Goal: Communication & Community: Answer question/provide support

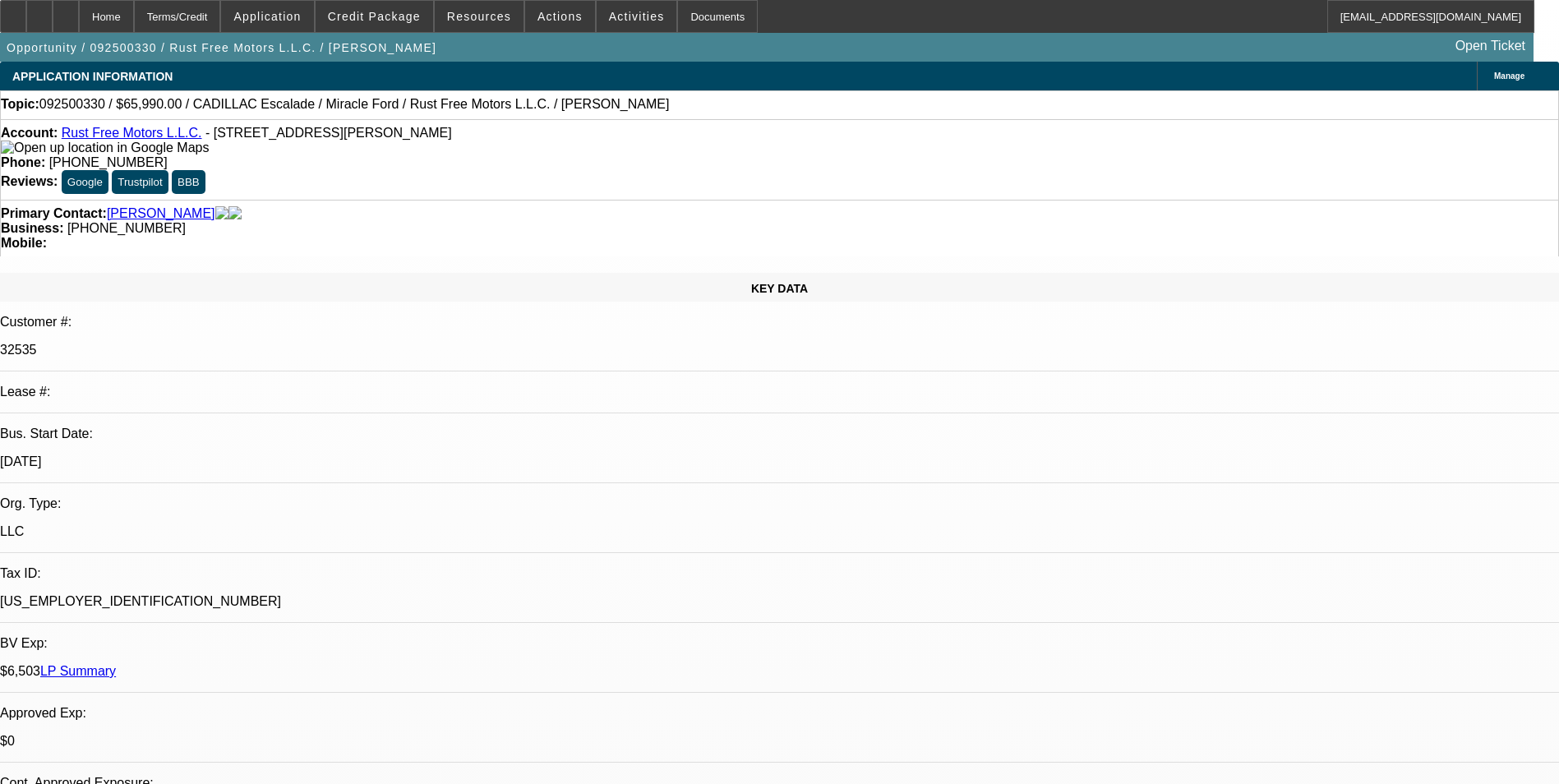
select select "0"
select select "0.1"
select select "0"
select select "0.1"
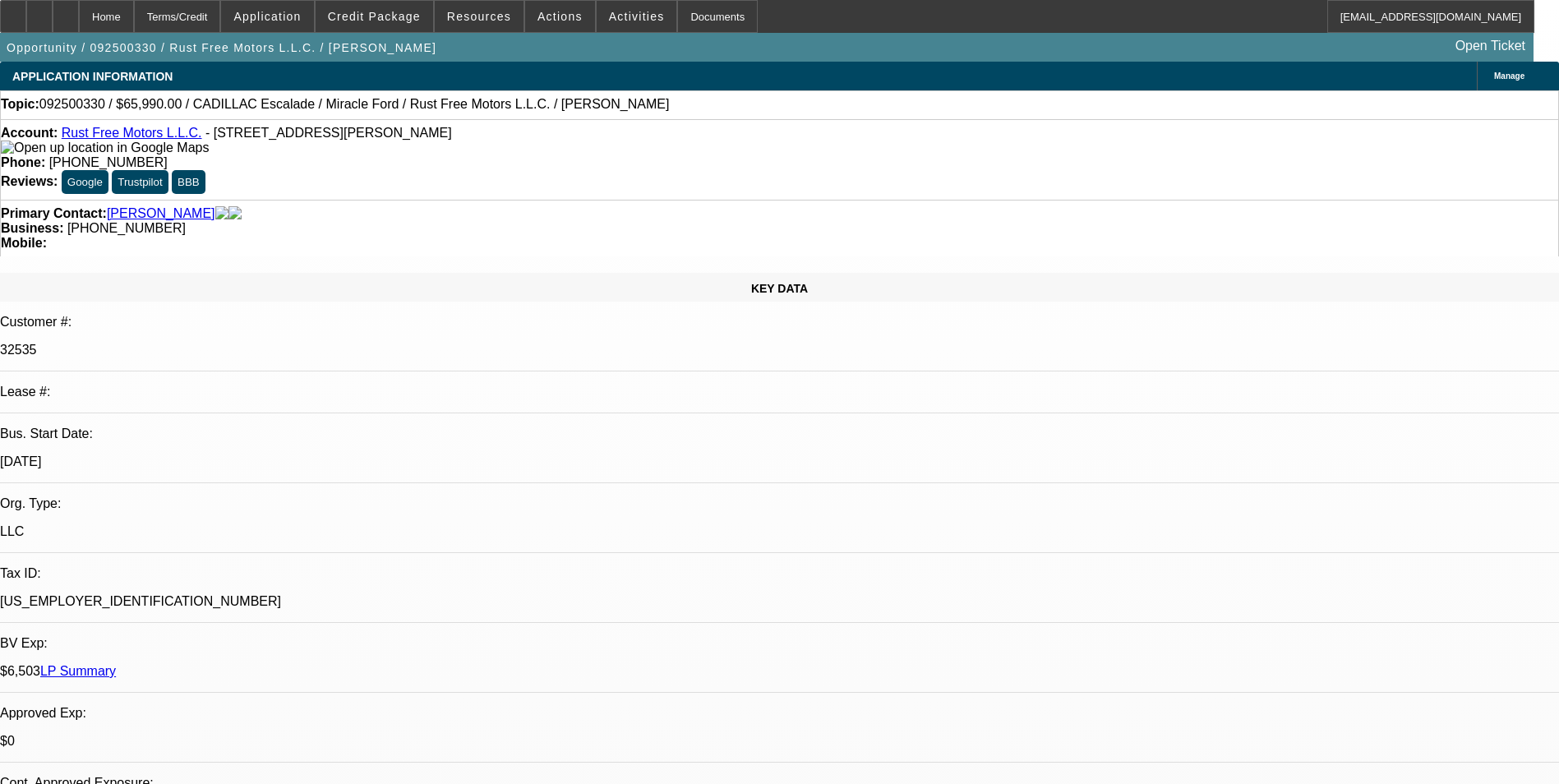
select select "0"
select select "0.1"
select select "1"
select select "2"
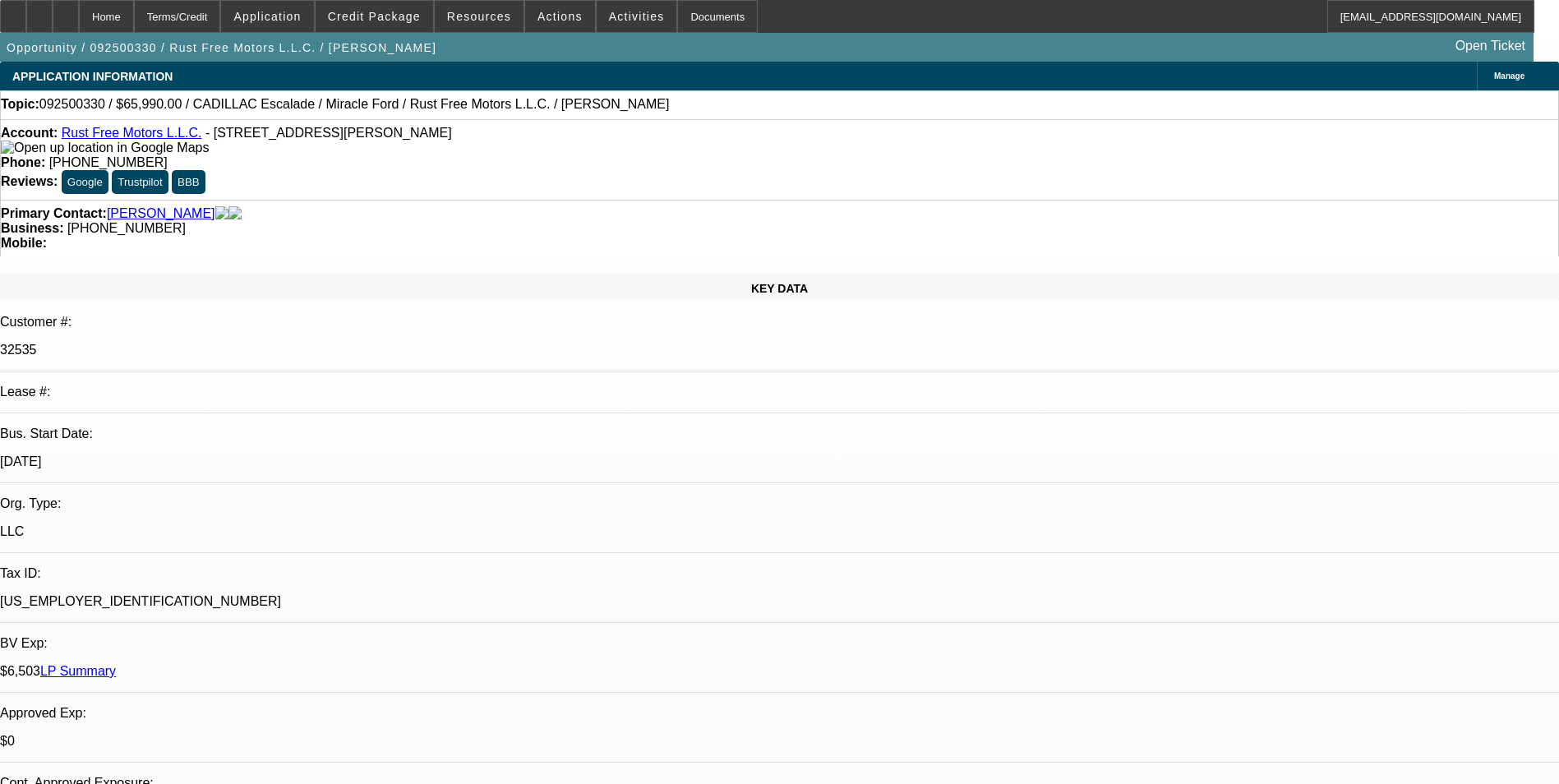
select select "4"
select select "1"
select select "3"
select select "4"
select select "1"
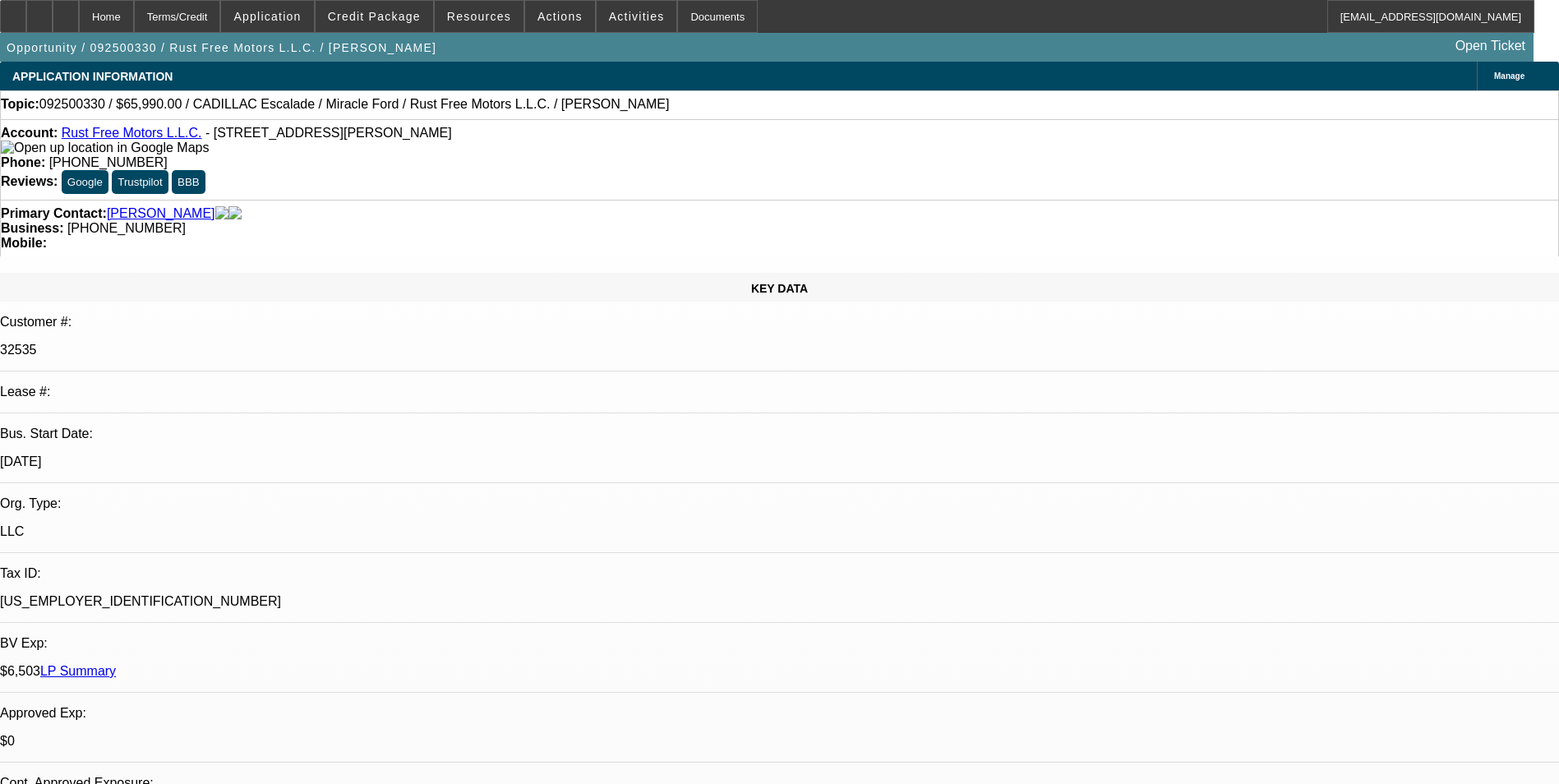
select select "3"
select select "4"
radio input "true"
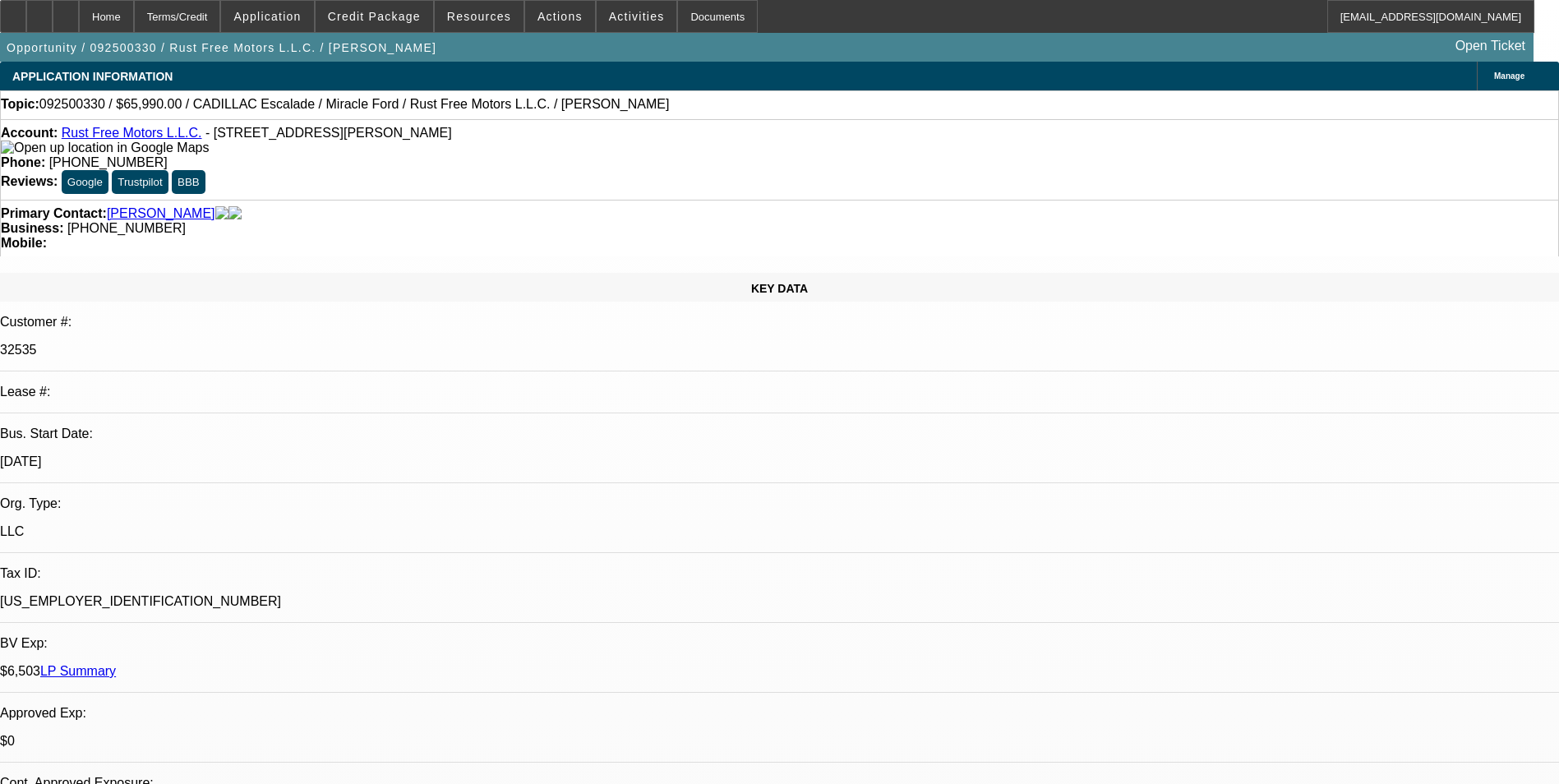
type textarea "payment history good- on-time/ GPS is active on both the deals"
drag, startPoint x: 1416, startPoint y: 302, endPoint x: 1082, endPoint y: 294, distance: 334.1
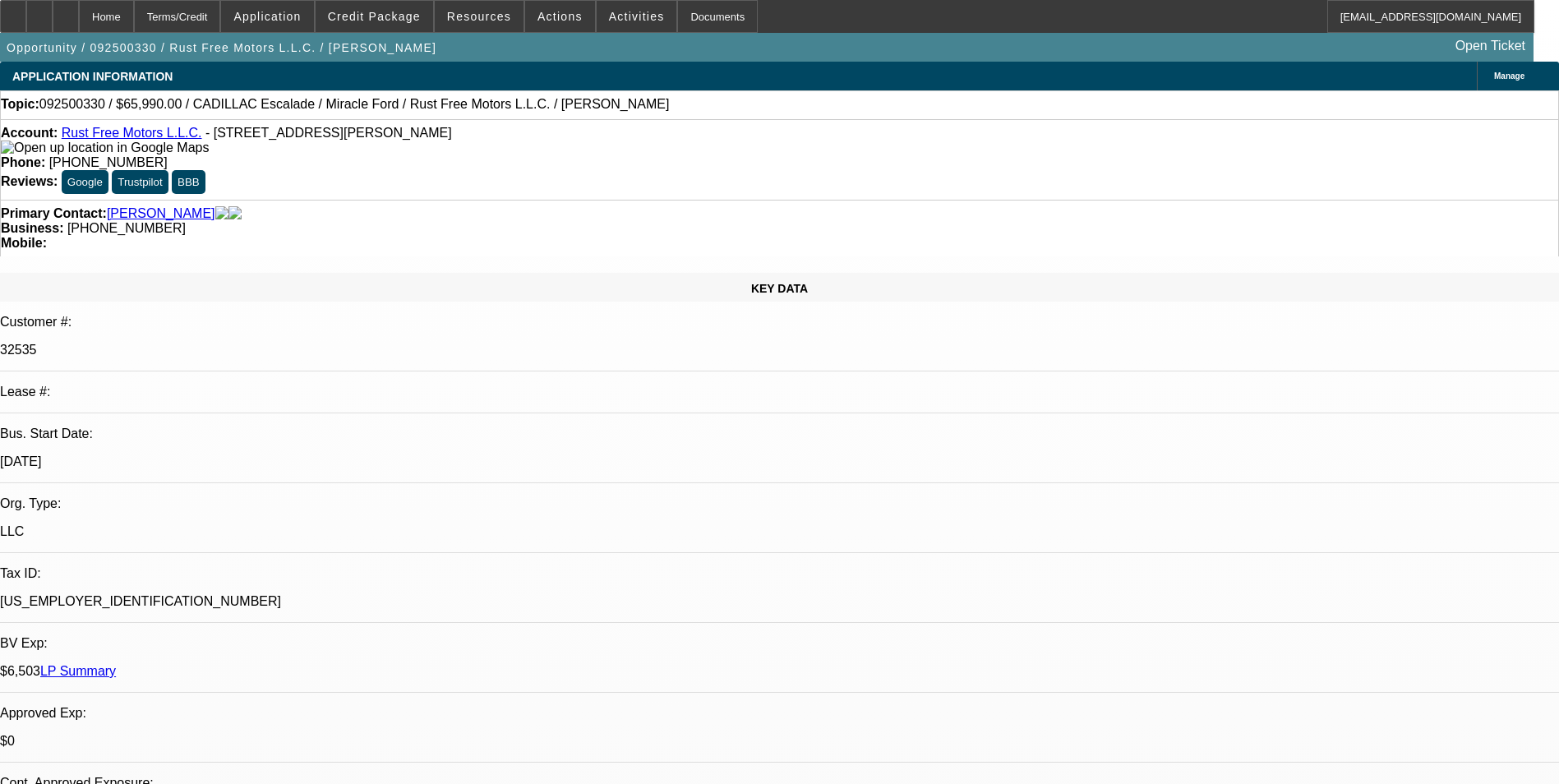
radio input "false"
radio input "true"
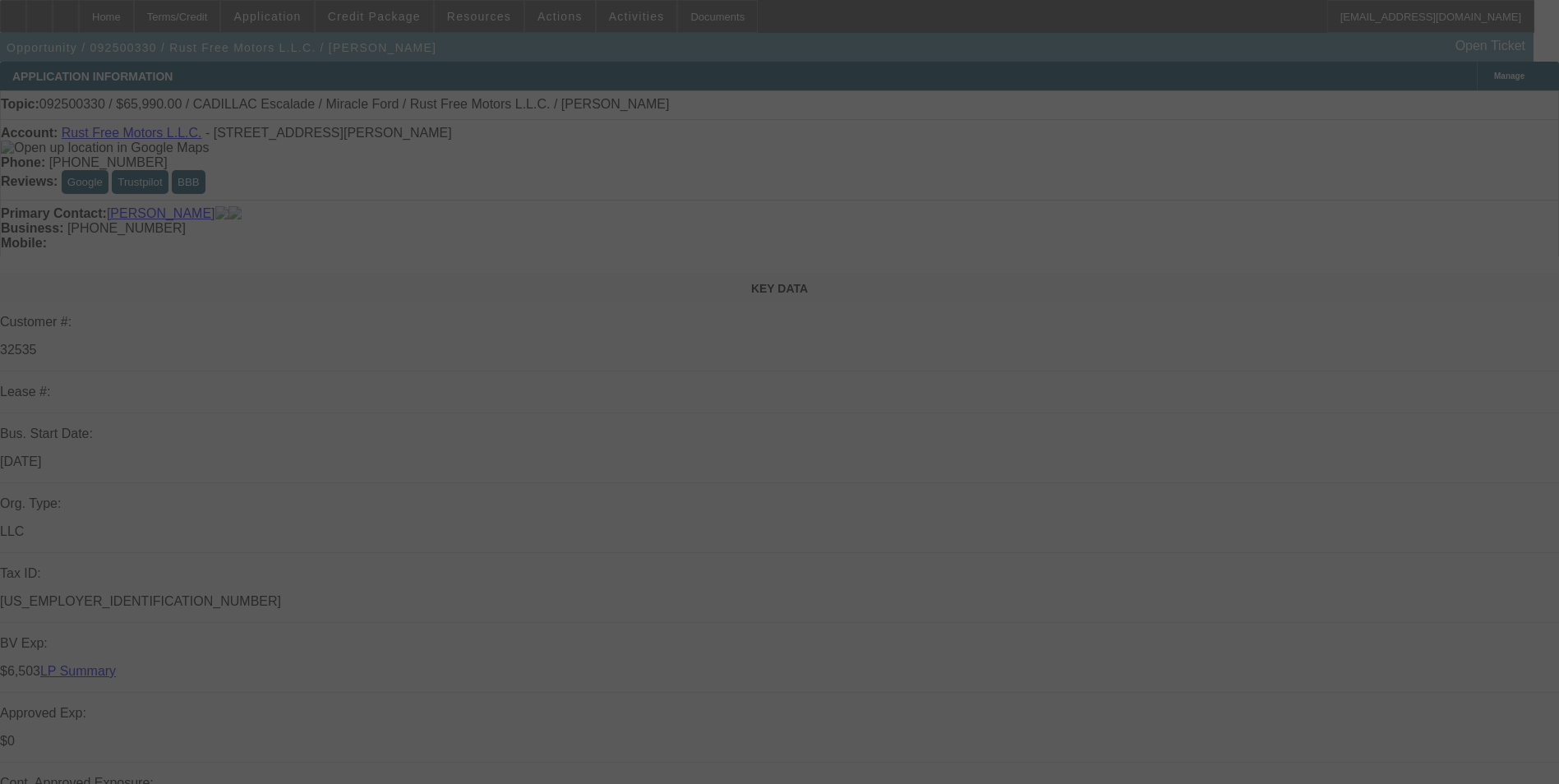
select select "0"
select select "0.1"
select select "0"
select select "0.1"
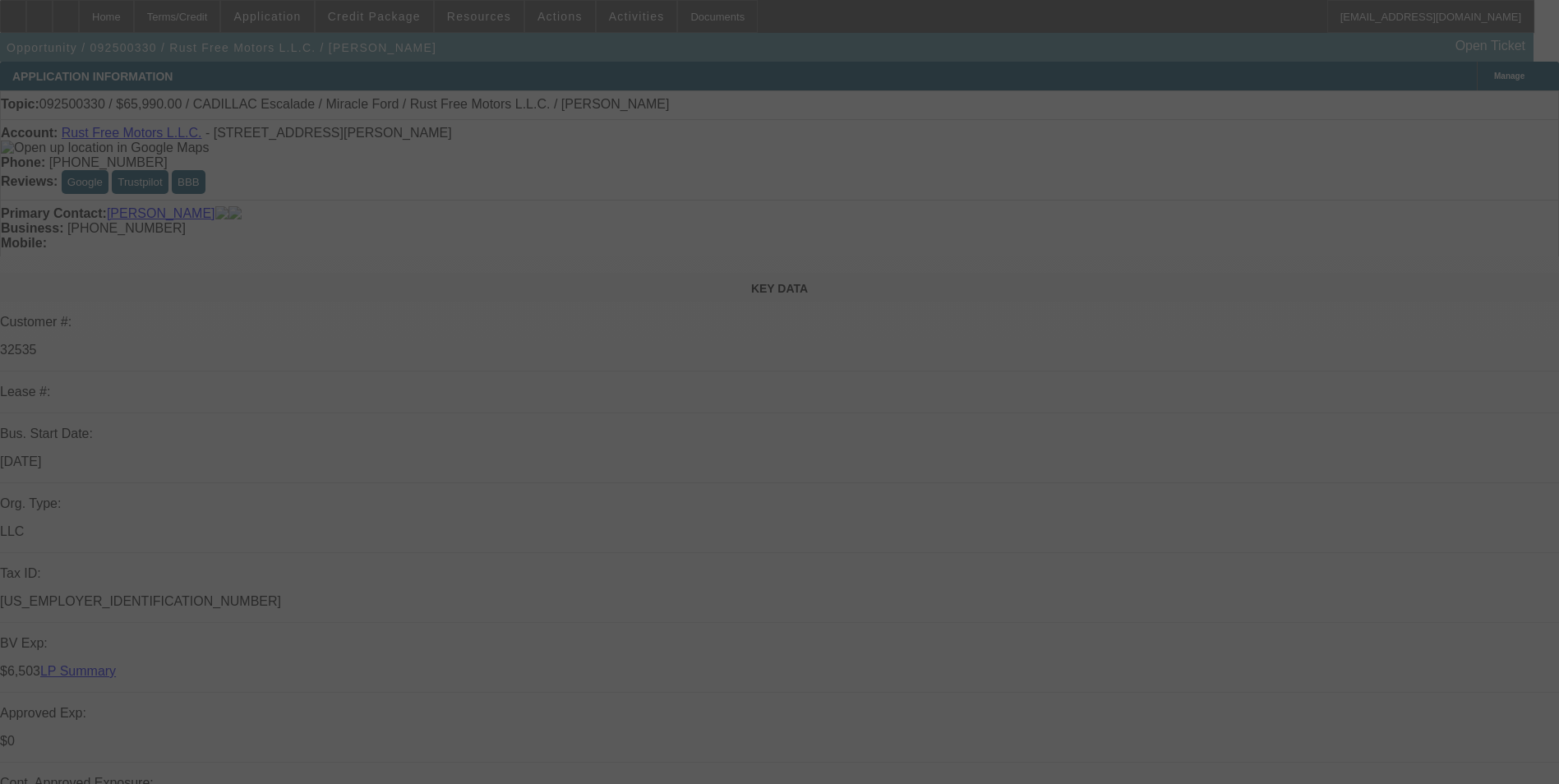
select select "0"
select select "0.1"
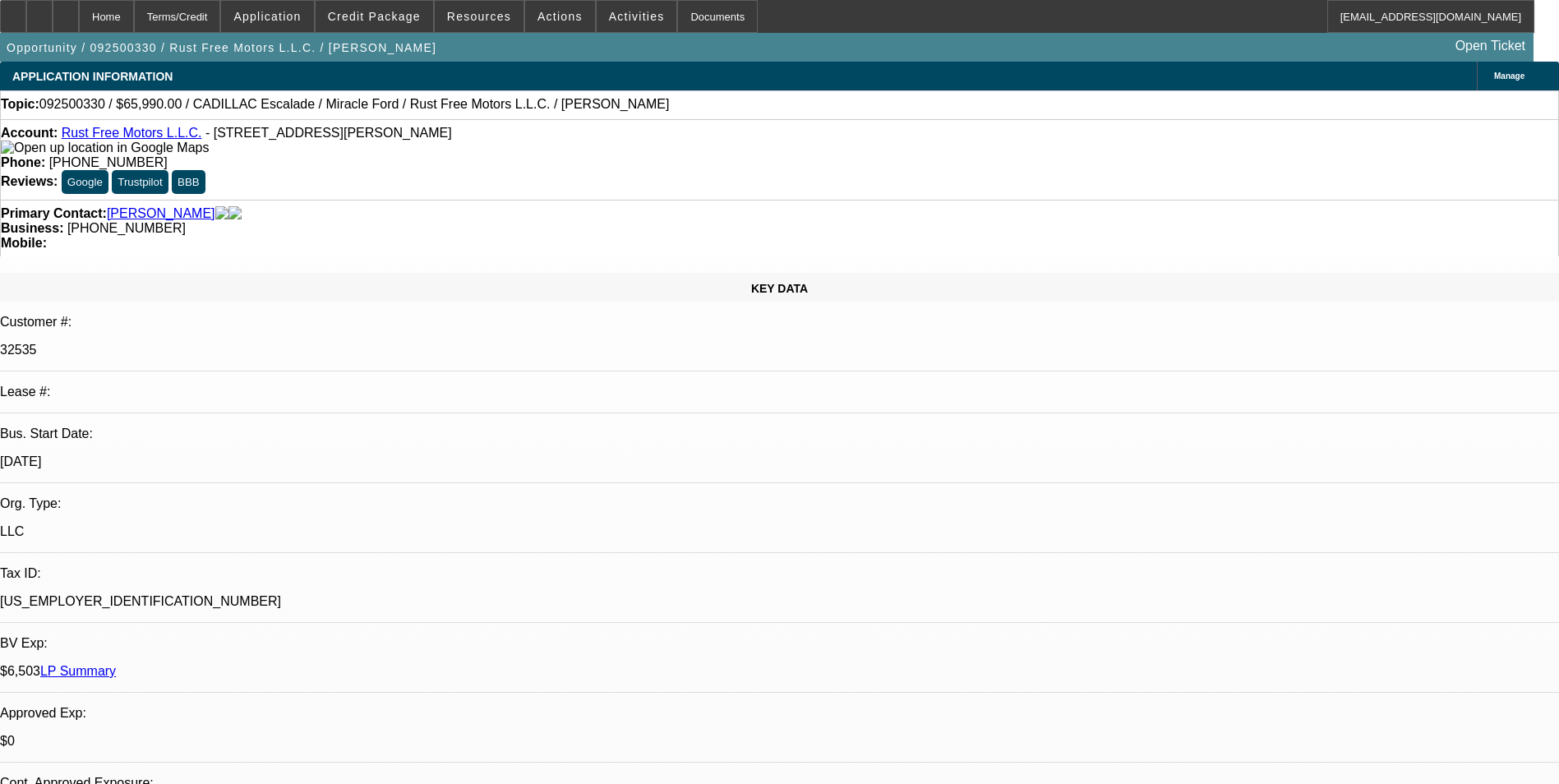
select select "1"
select select "2"
select select "4"
select select "1"
select select "3"
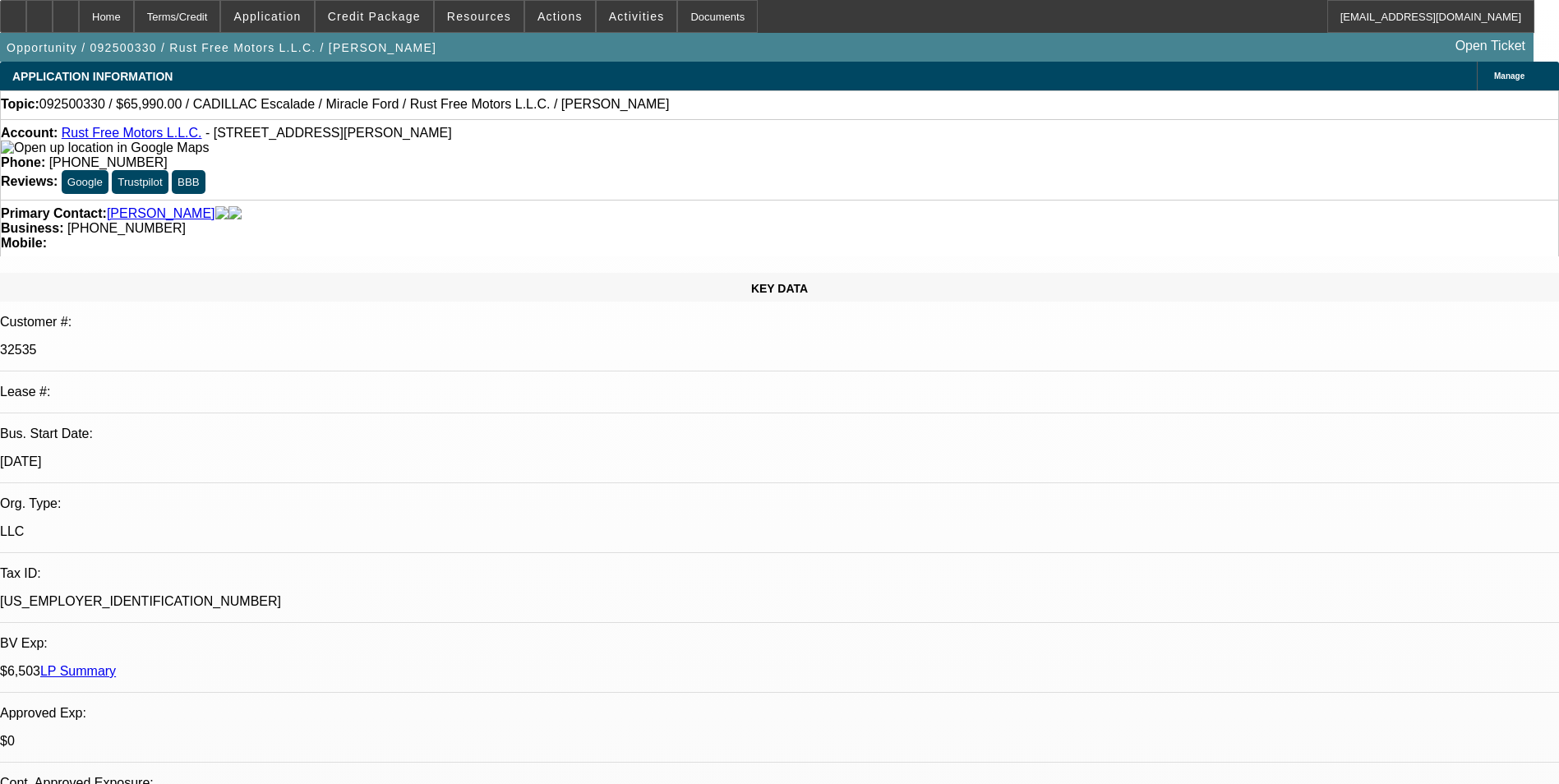
select select "4"
select select "1"
select select "3"
select select "4"
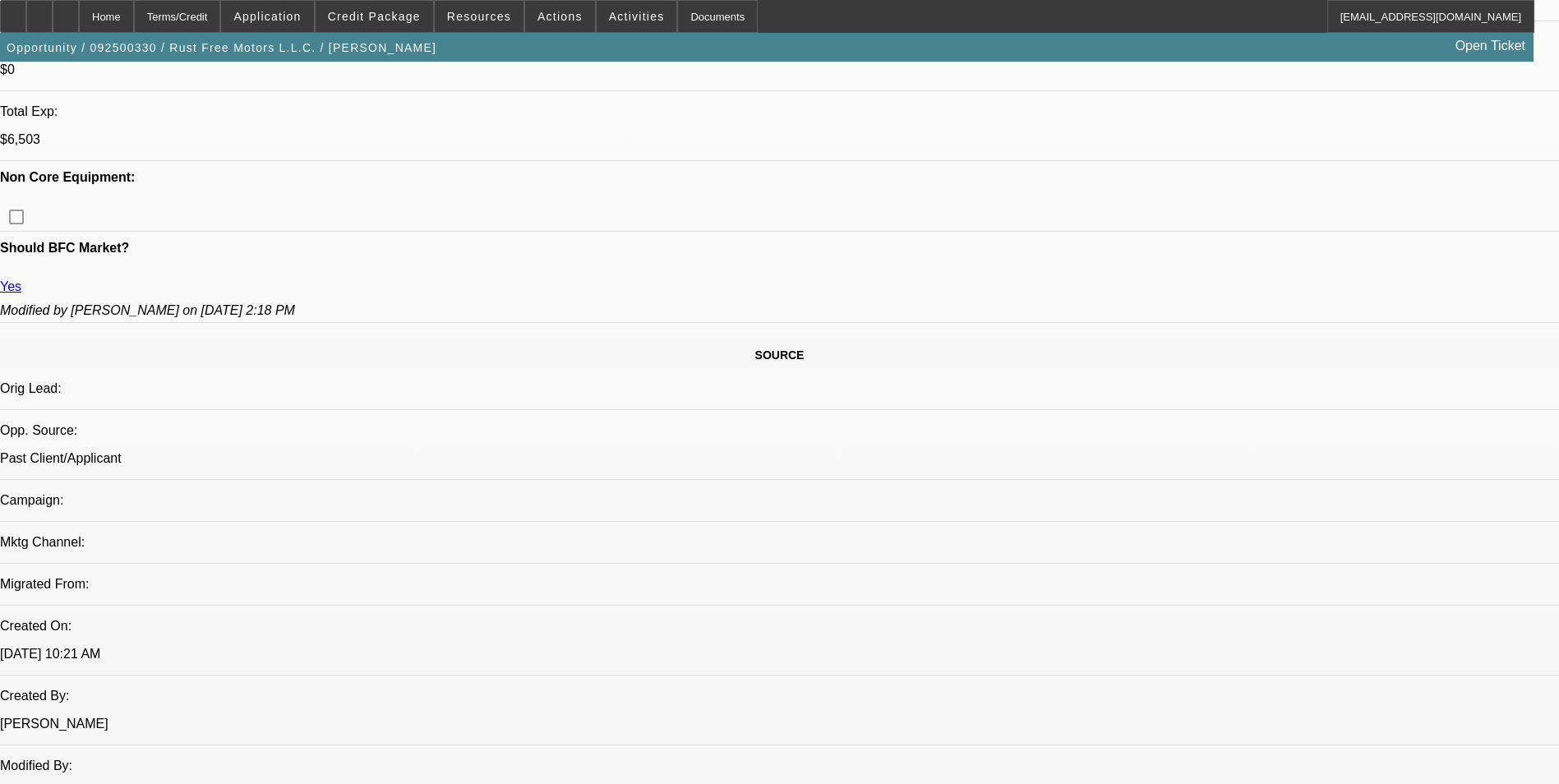
scroll to position [986, 0]
